Goal: Task Accomplishment & Management: Manage account settings

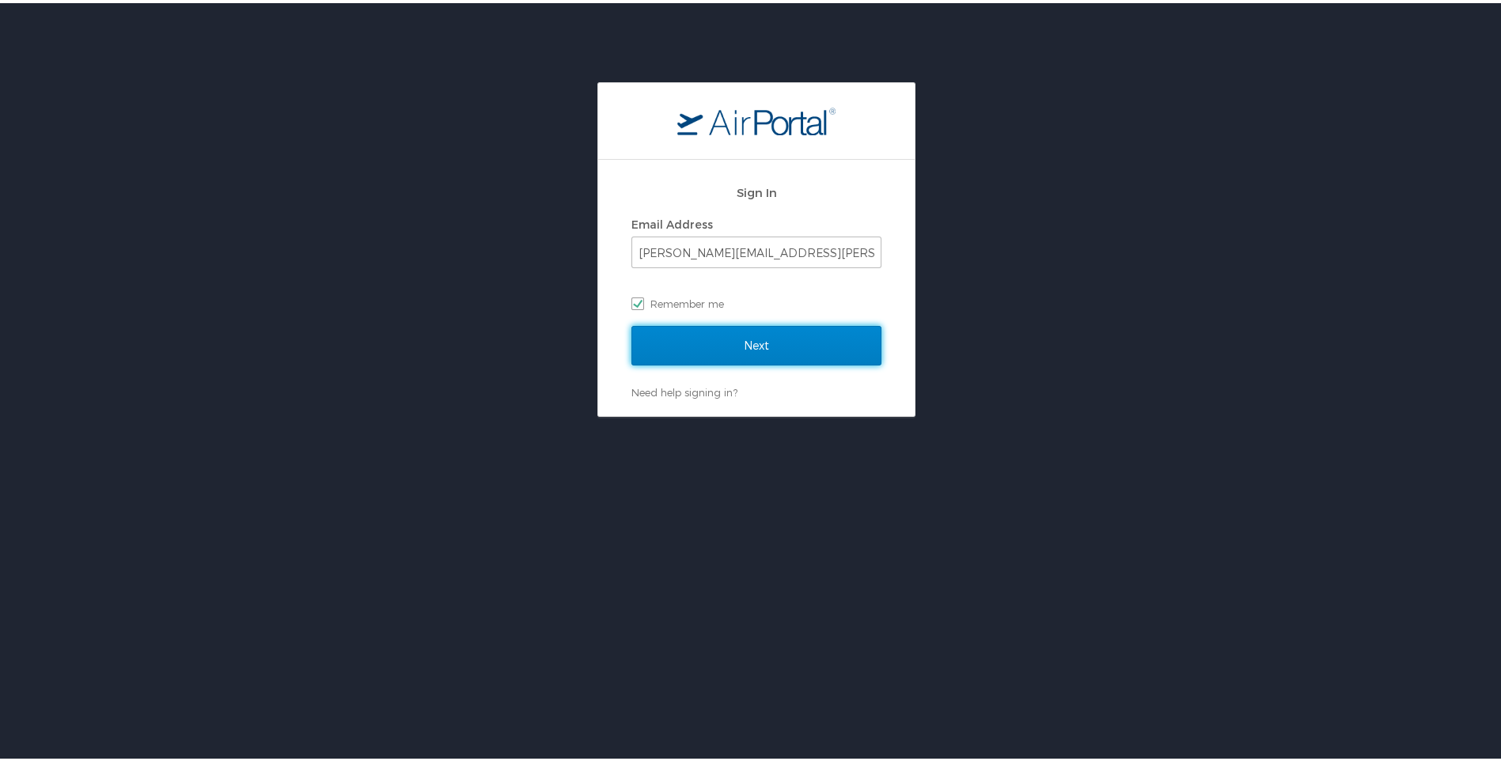
click at [698, 338] on input "Next" at bounding box center [757, 343] width 250 height 40
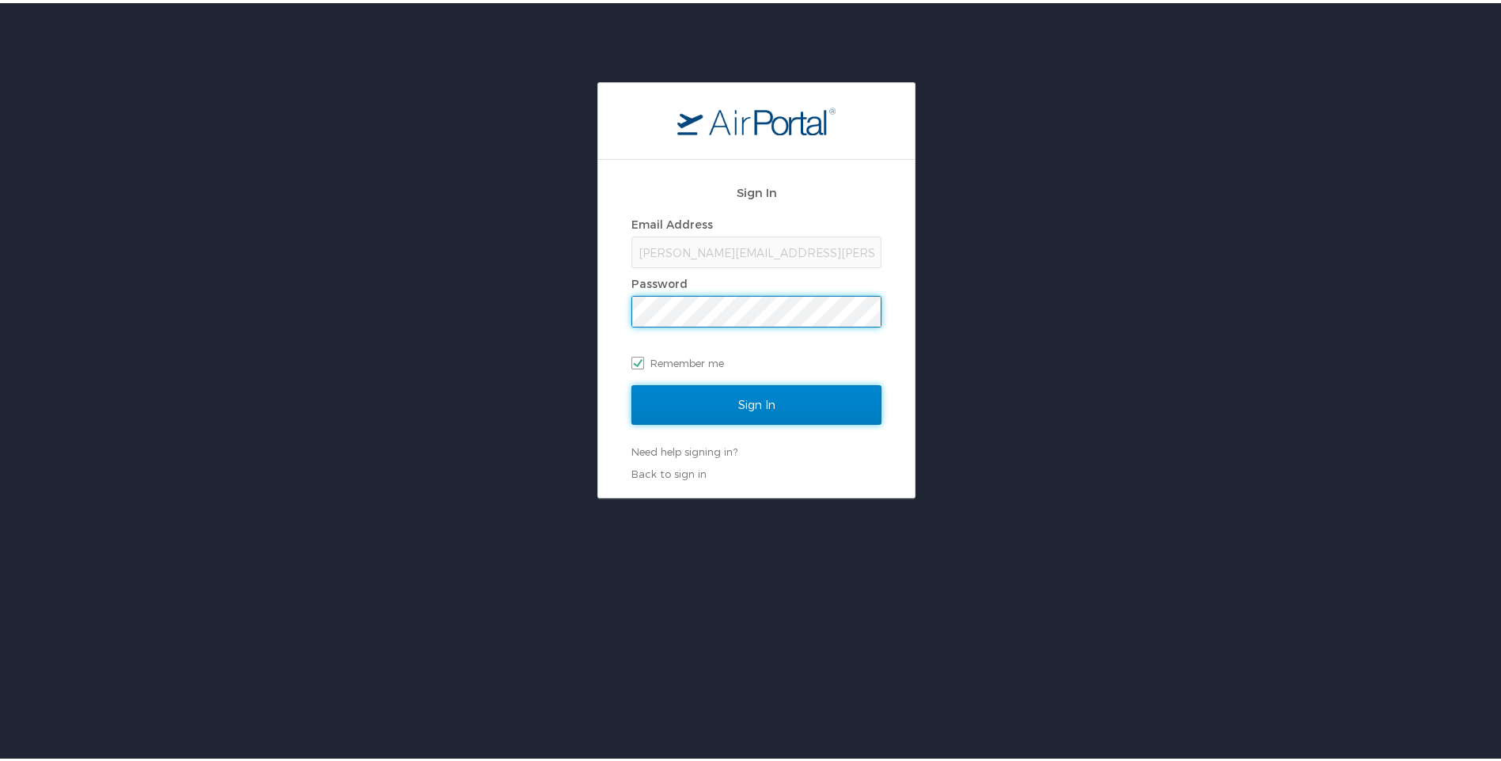
click at [683, 415] on input "Sign In" at bounding box center [757, 402] width 250 height 40
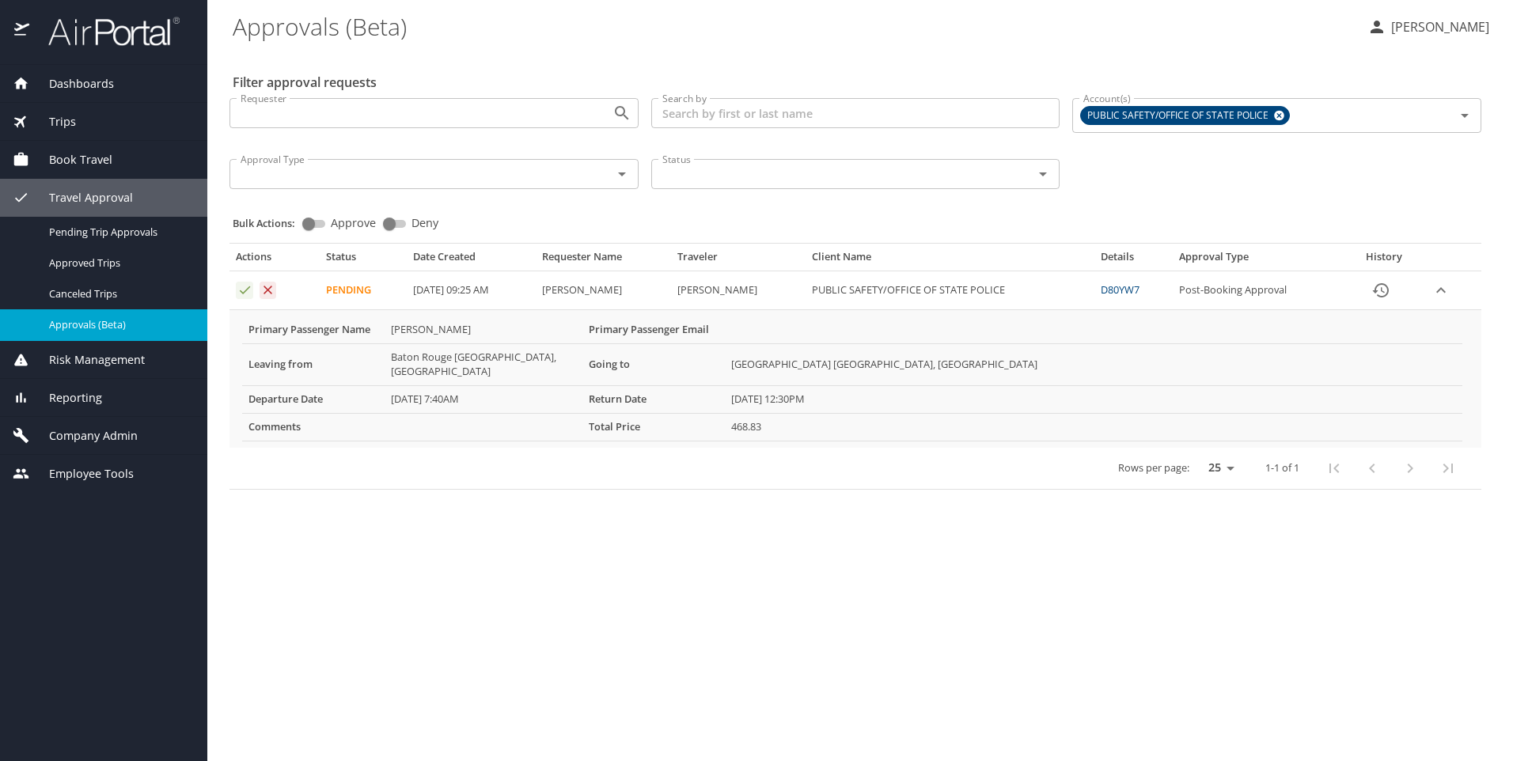
click at [241, 290] on icon "Approval table" at bounding box center [244, 290] width 15 height 15
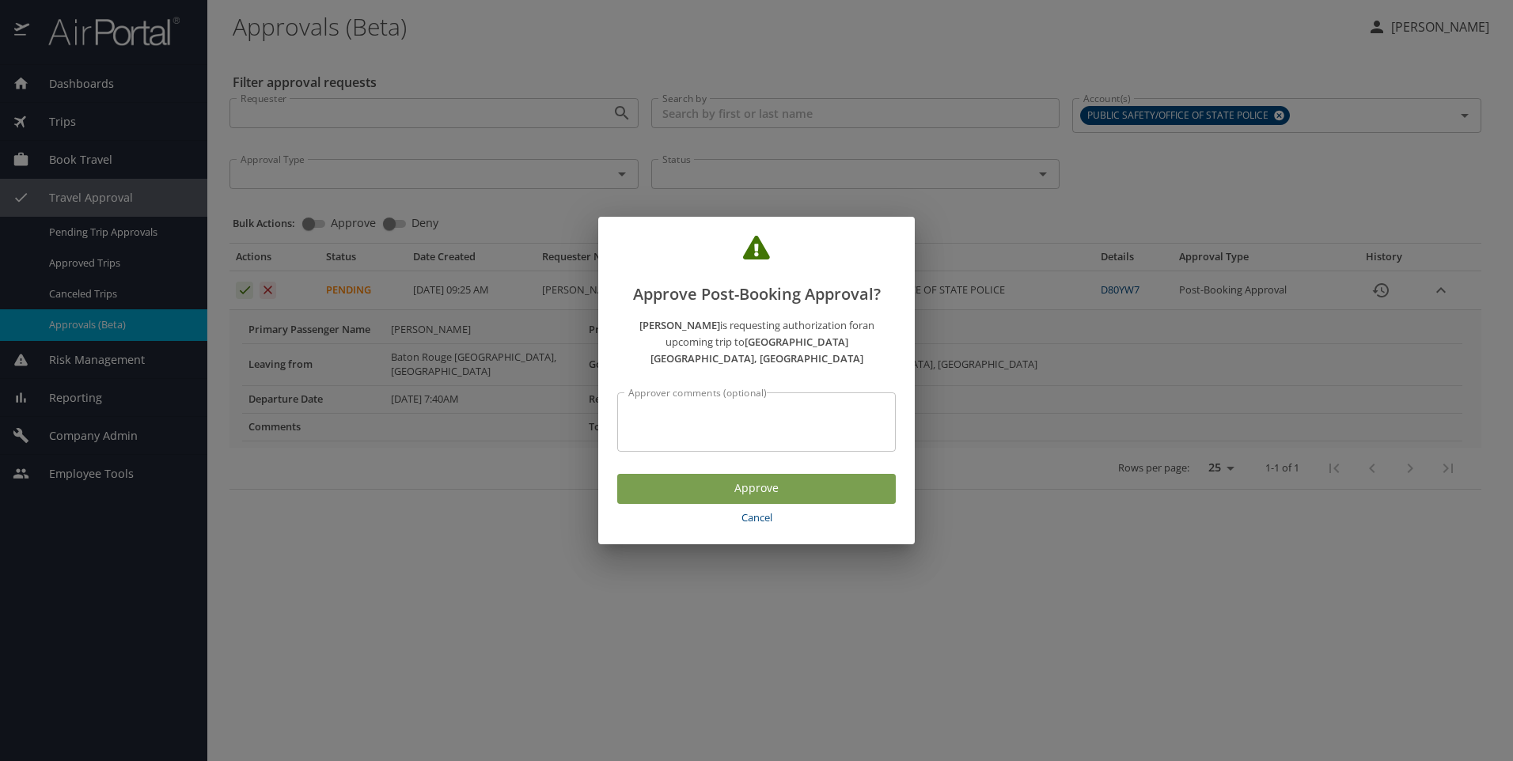
click at [702, 483] on span "Approve" at bounding box center [756, 489] width 253 height 20
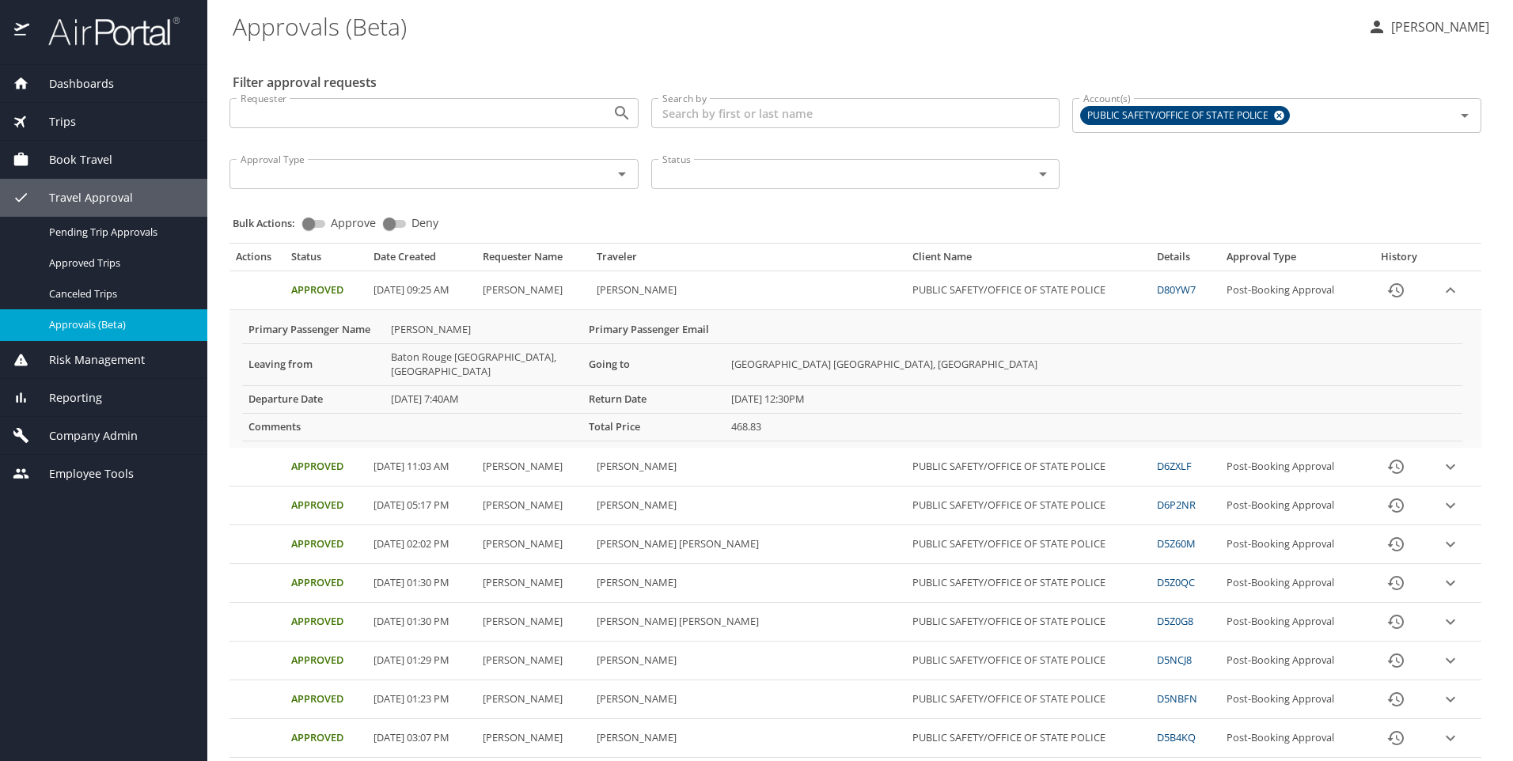
click at [1386, 32] on p "NATASHA DEMOULIN" at bounding box center [1437, 26] width 103 height 19
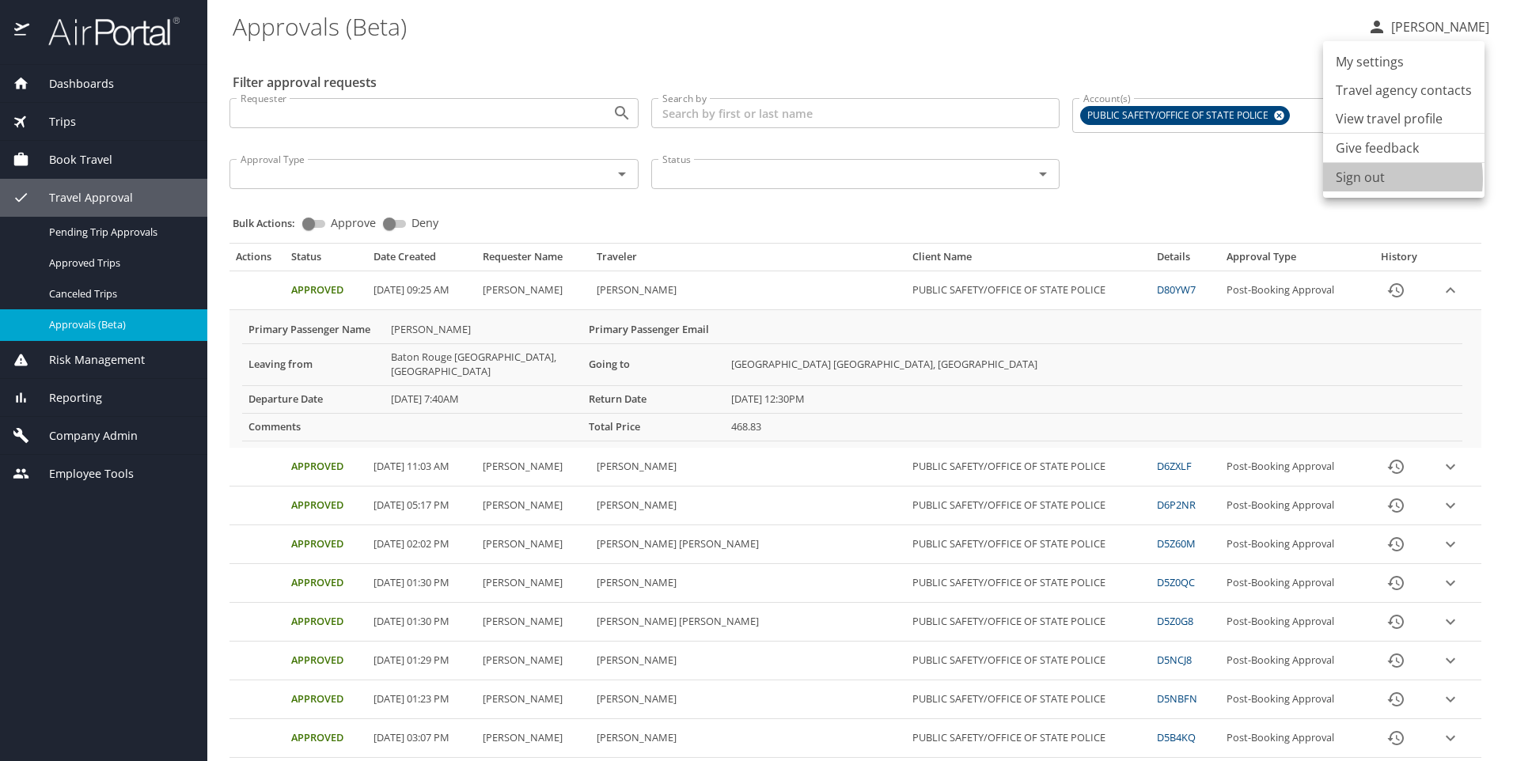
click at [1365, 179] on li "Sign out" at bounding box center [1403, 177] width 161 height 28
